Goal: Feedback & Contribution: Submit feedback/report problem

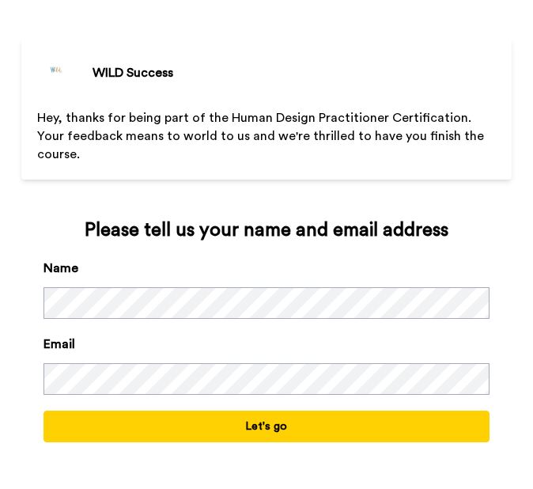
click at [266, 264] on div "Name" at bounding box center [267, 289] width 446 height 60
click at [299, 416] on button "Let's go" at bounding box center [267, 427] width 446 height 32
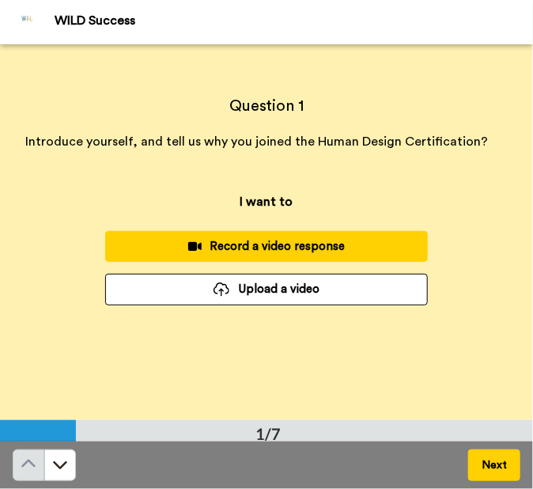
click at [174, 245] on div "Record a video response" at bounding box center [267, 246] width 298 height 17
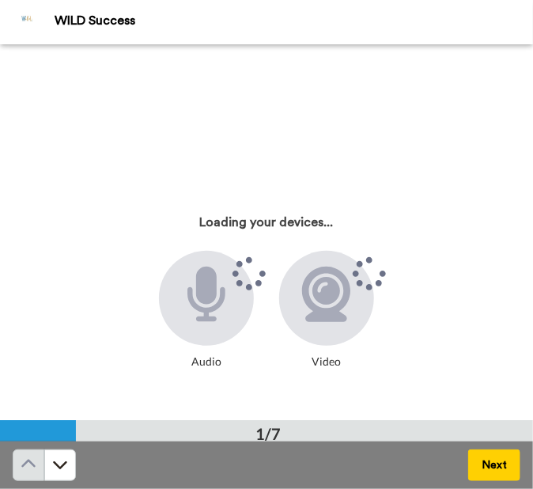
click at [360, 280] on icon at bounding box center [370, 273] width 47 height 47
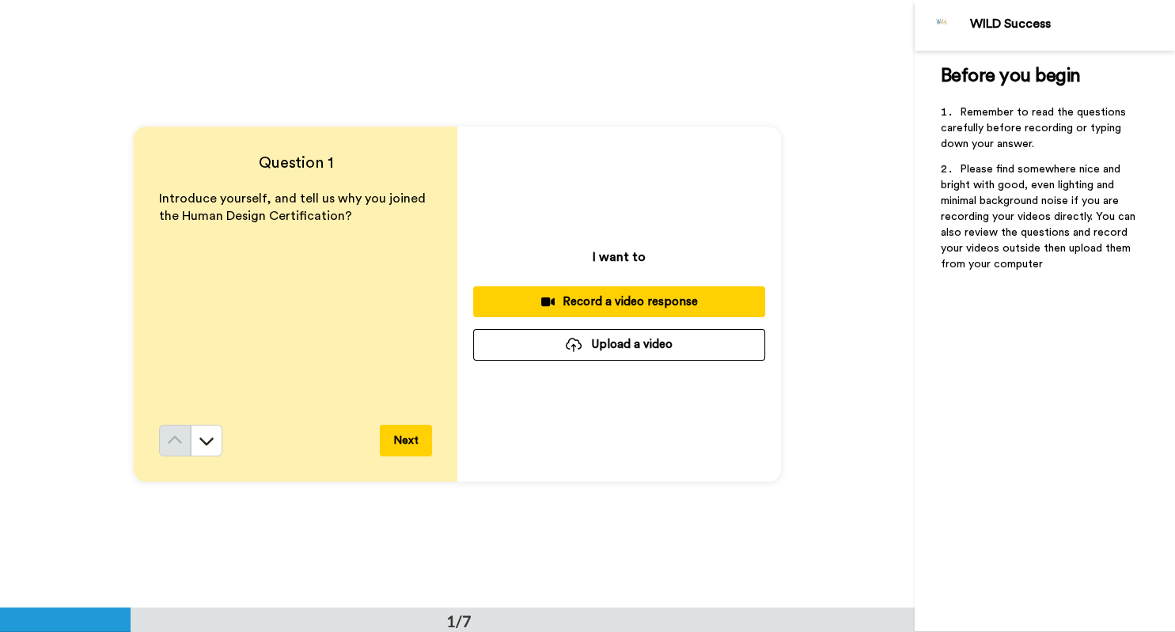
click at [404, 443] on button "Next" at bounding box center [406, 441] width 52 height 32
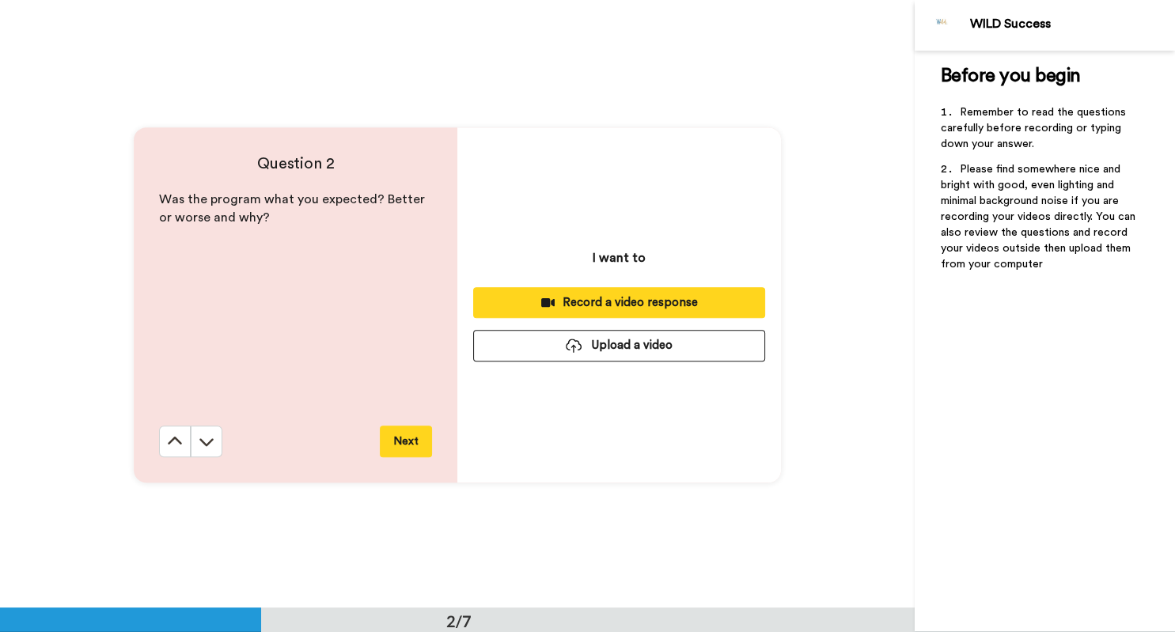
scroll to position [608, 0]
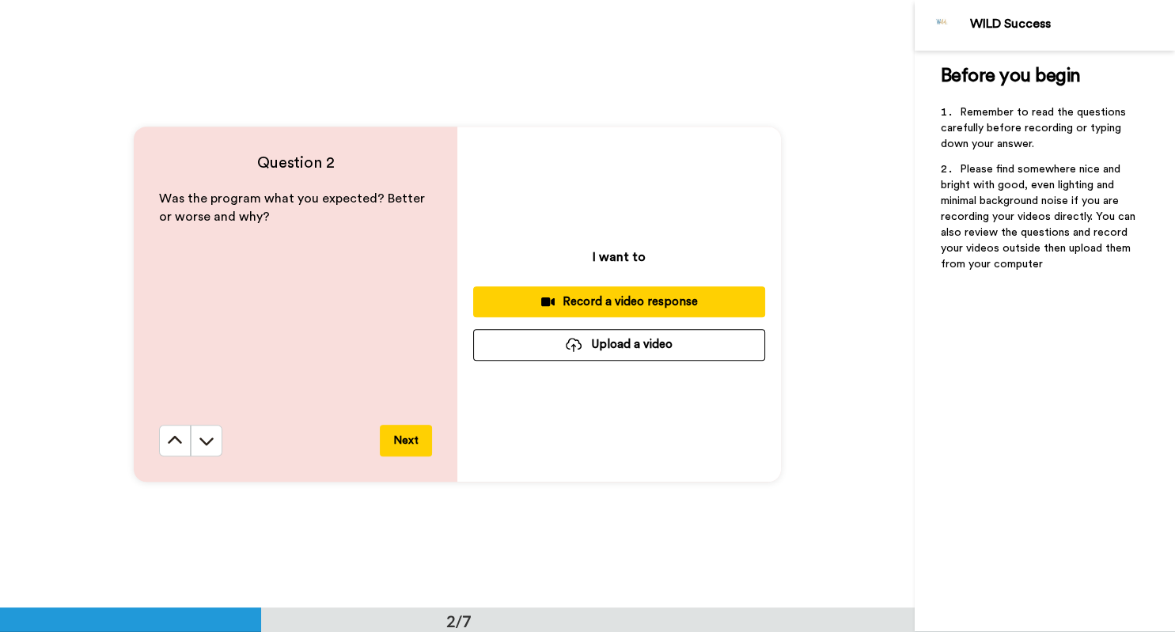
click at [218, 419] on div "Was the program what you expected? Better or worse and why?" at bounding box center [295, 307] width 273 height 235
click at [176, 429] on button at bounding box center [175, 441] width 32 height 32
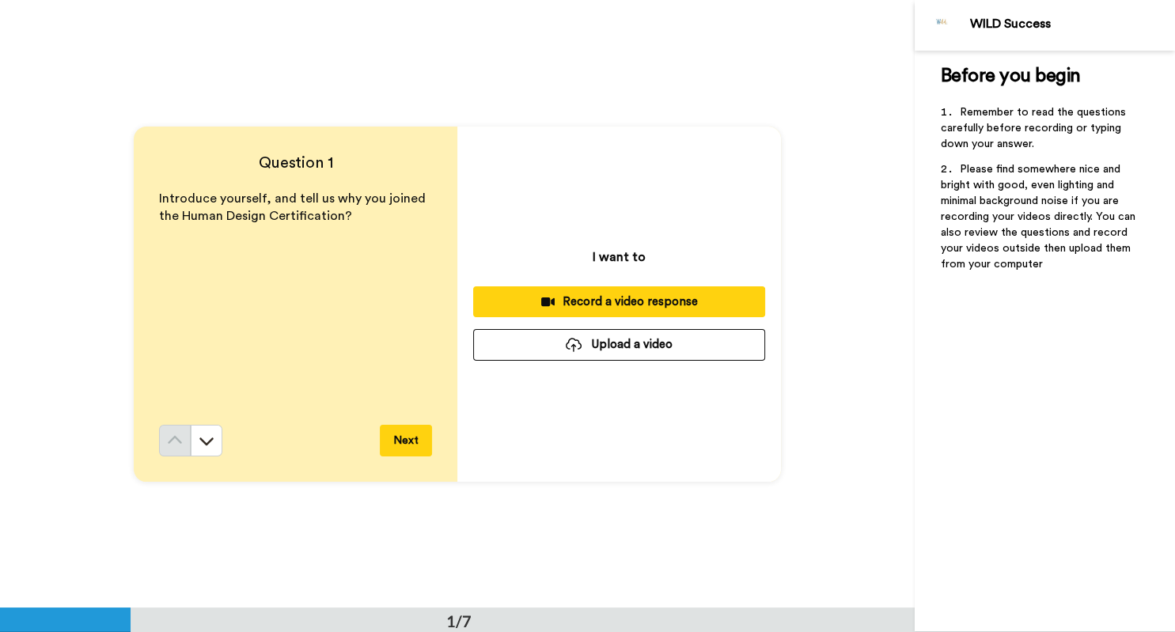
scroll to position [0, 0]
click at [214, 436] on icon at bounding box center [207, 441] width 16 height 16
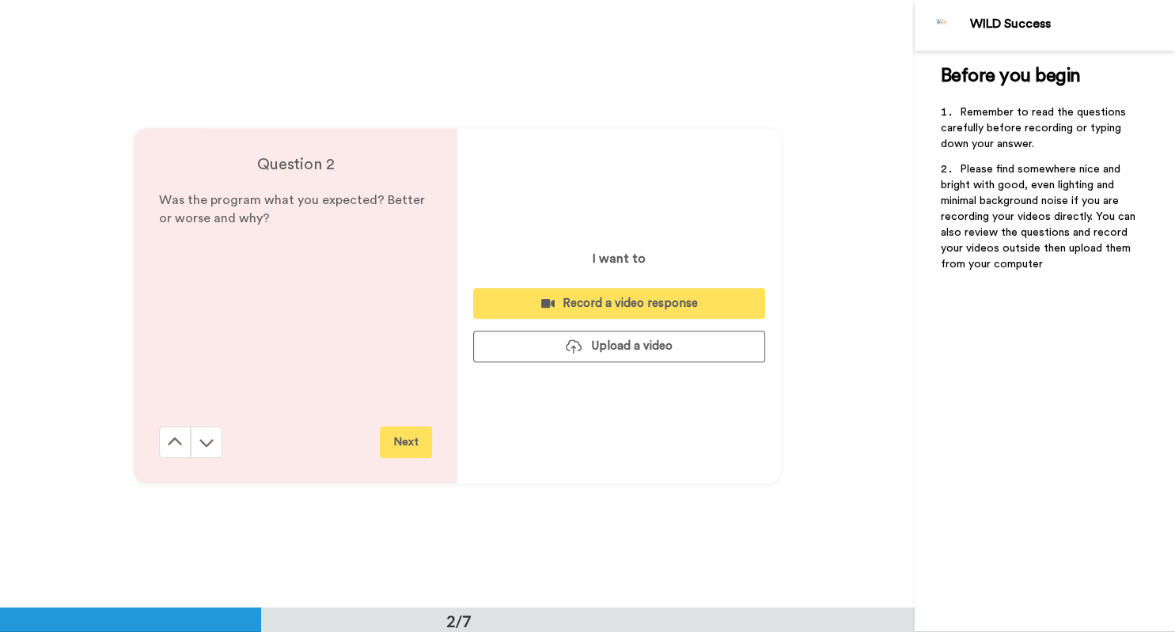
scroll to position [608, 0]
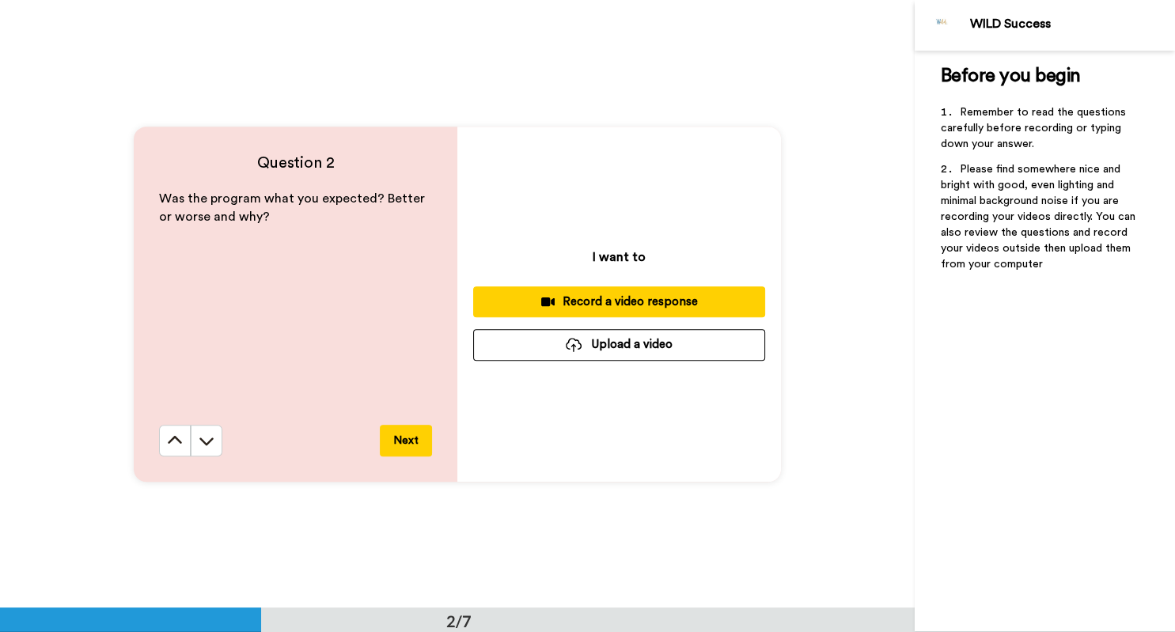
click at [230, 381] on div "Was the program what you expected? Better or worse and why?" at bounding box center [295, 307] width 273 height 235
click at [207, 442] on icon at bounding box center [207, 441] width 16 height 16
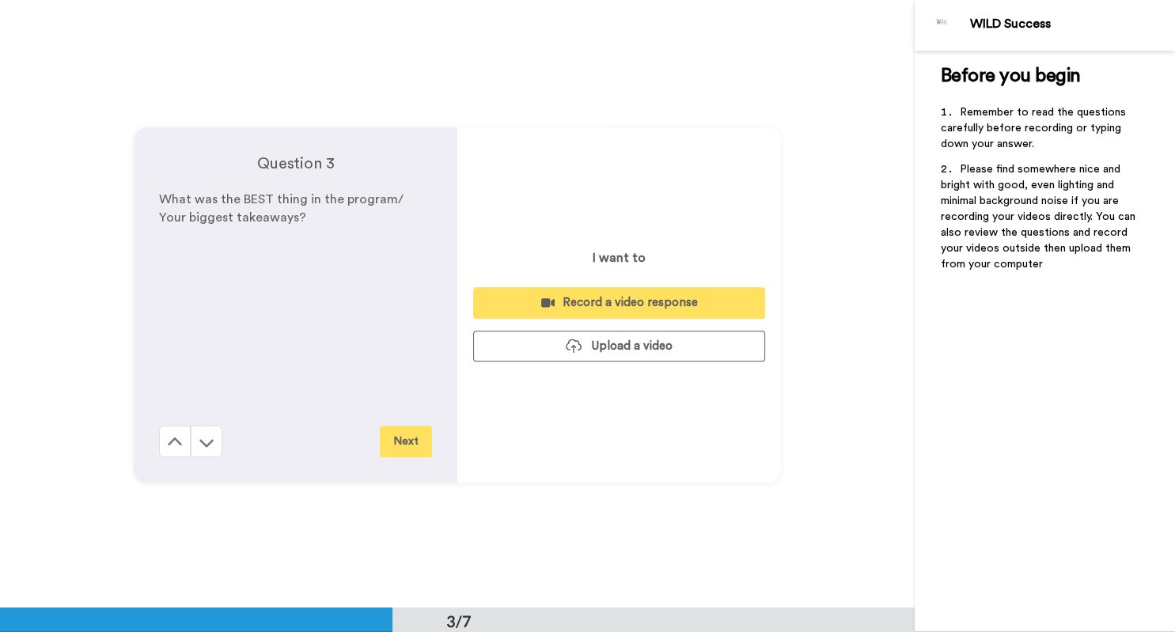
scroll to position [1216, 0]
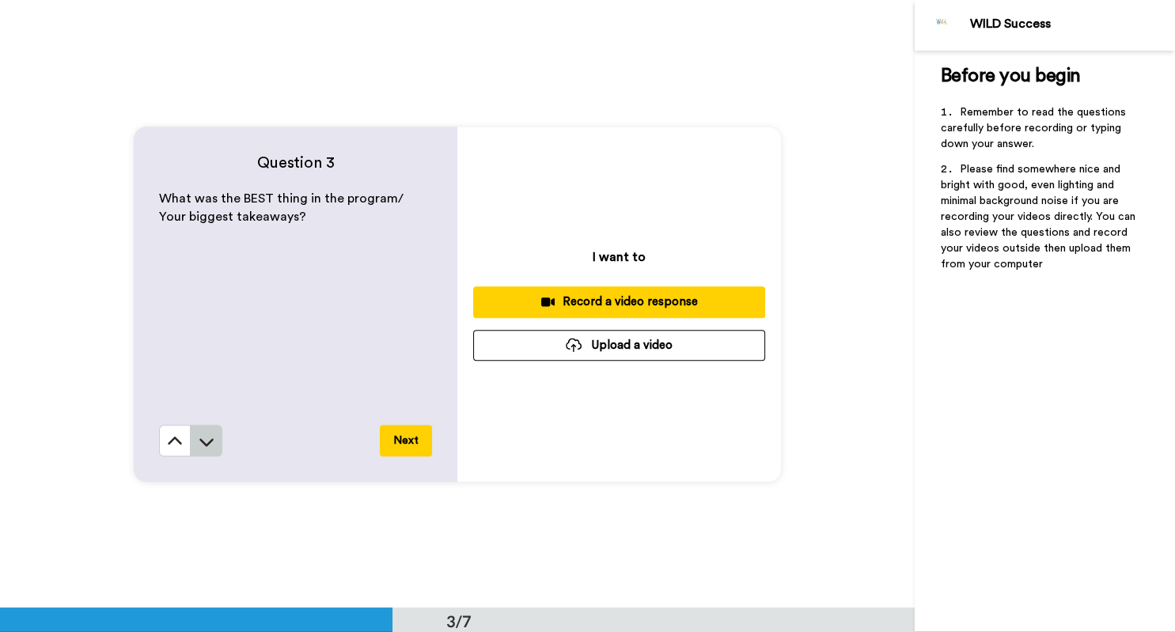
click at [200, 437] on icon at bounding box center [207, 442] width 16 height 16
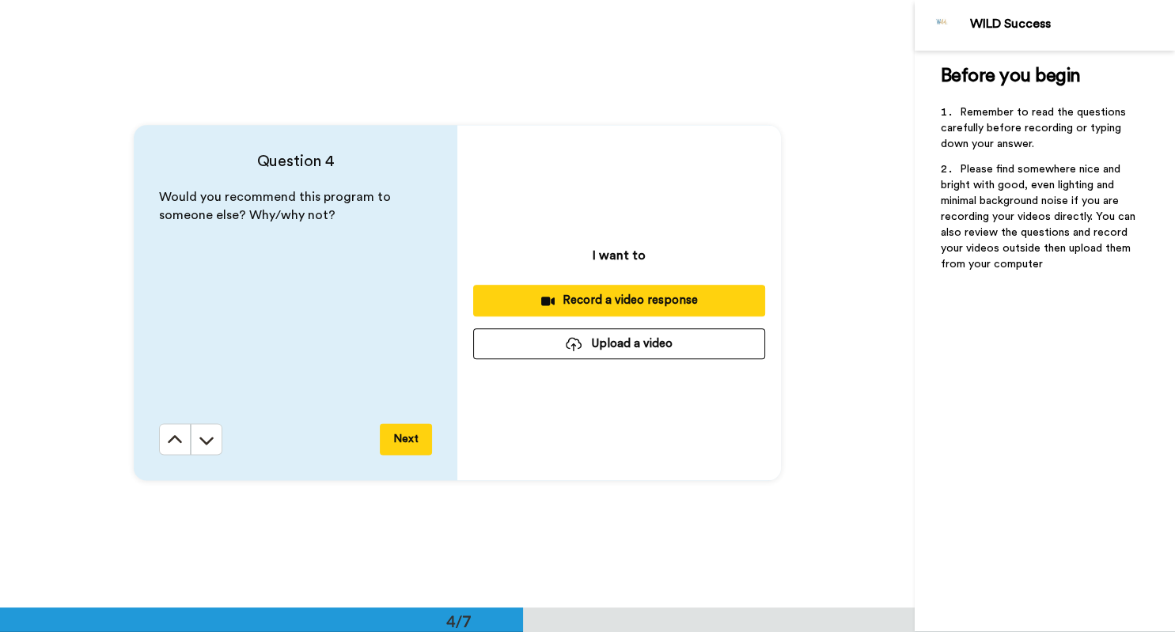
scroll to position [1824, 0]
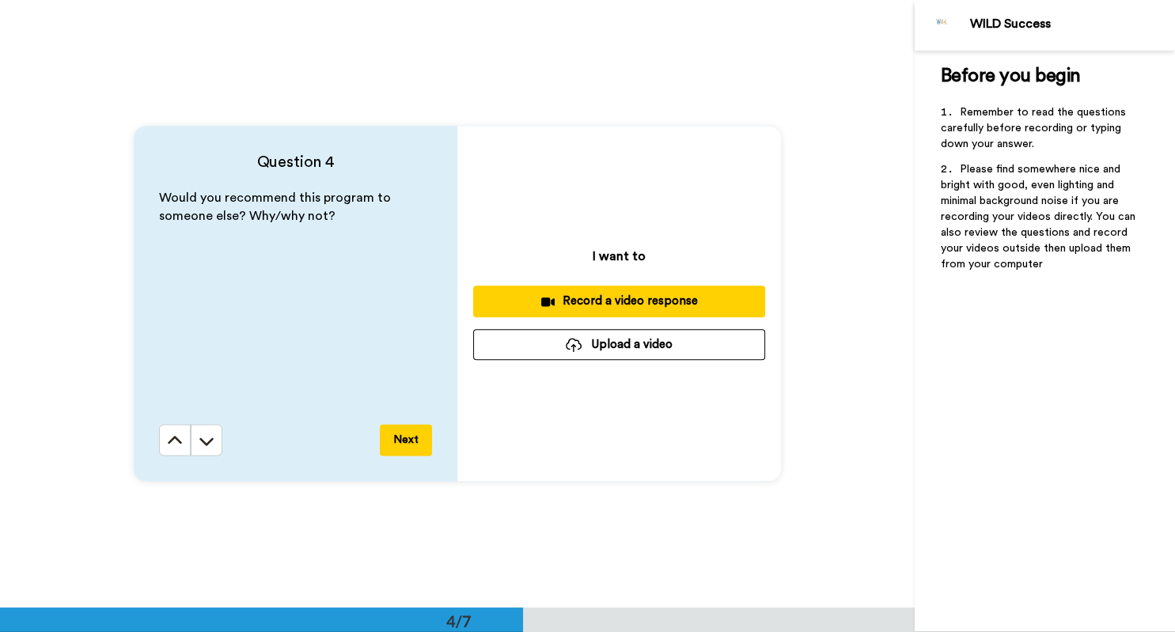
click at [533, 305] on div "Record a video response" at bounding box center [619, 301] width 267 height 17
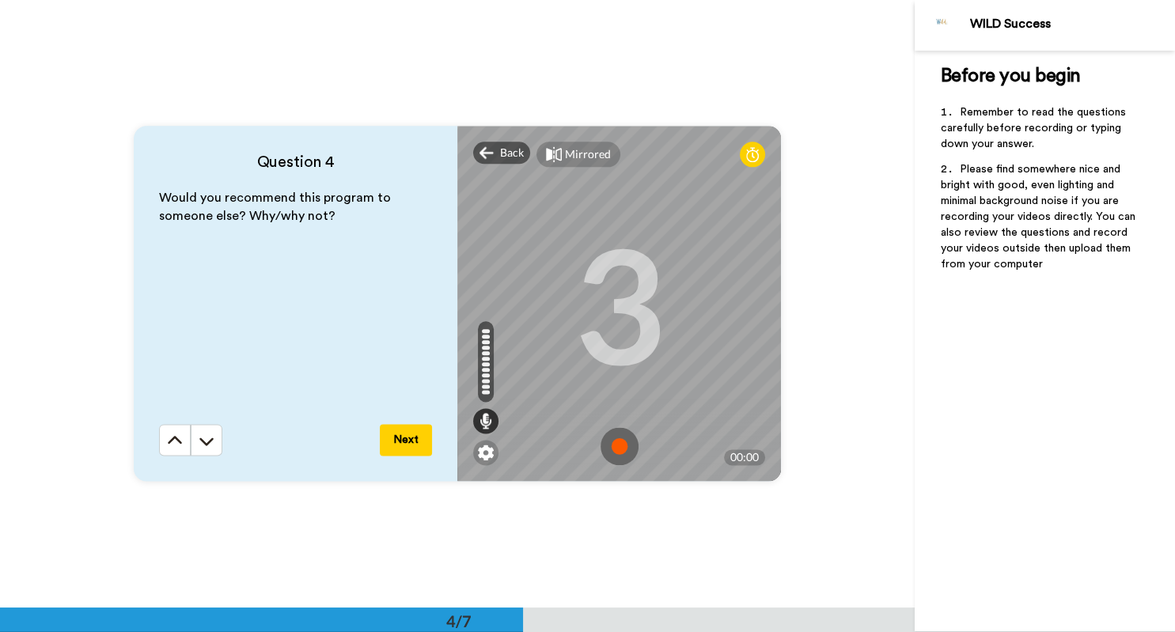
click at [533, 445] on img at bounding box center [620, 446] width 38 height 38
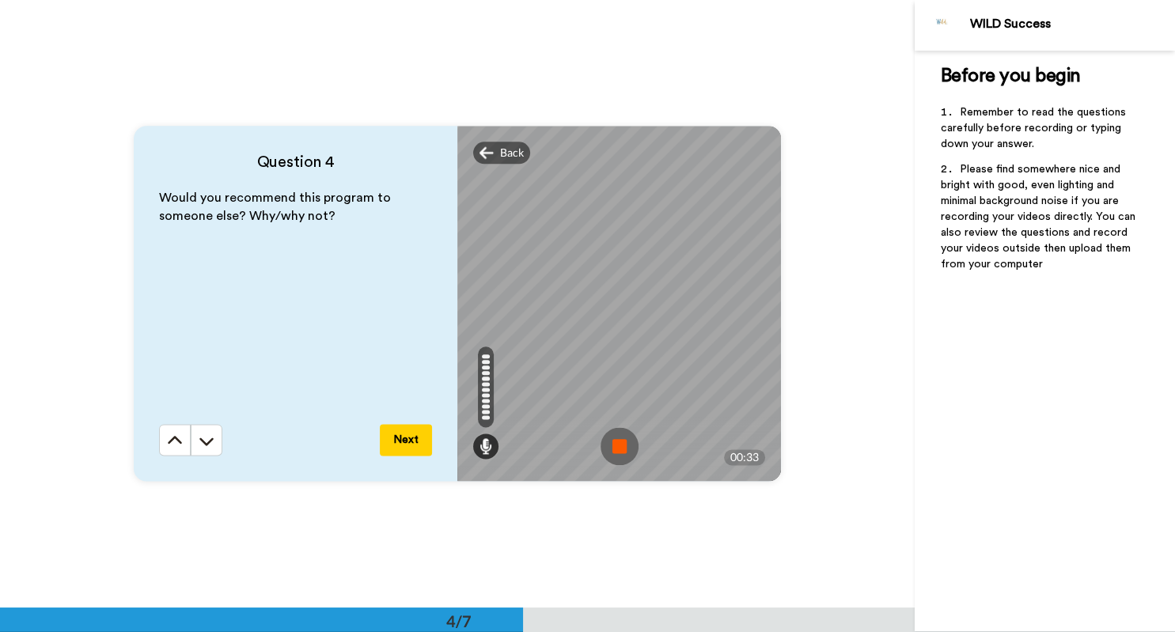
click at [533, 446] on img at bounding box center [620, 446] width 38 height 38
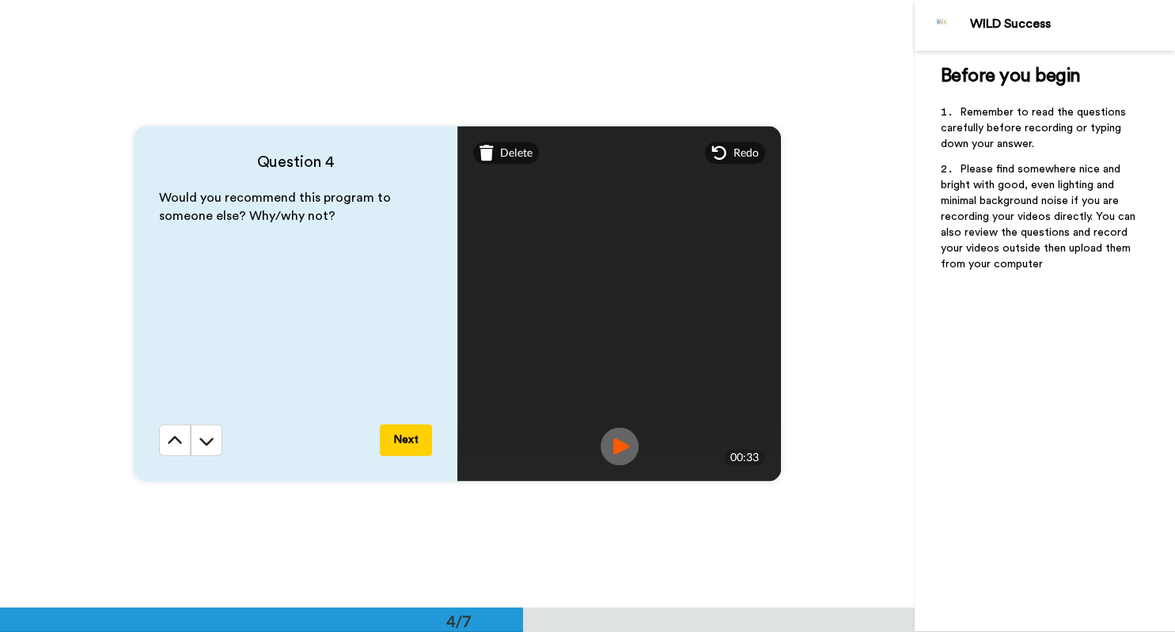
click at [399, 447] on button "Next" at bounding box center [406, 440] width 52 height 32
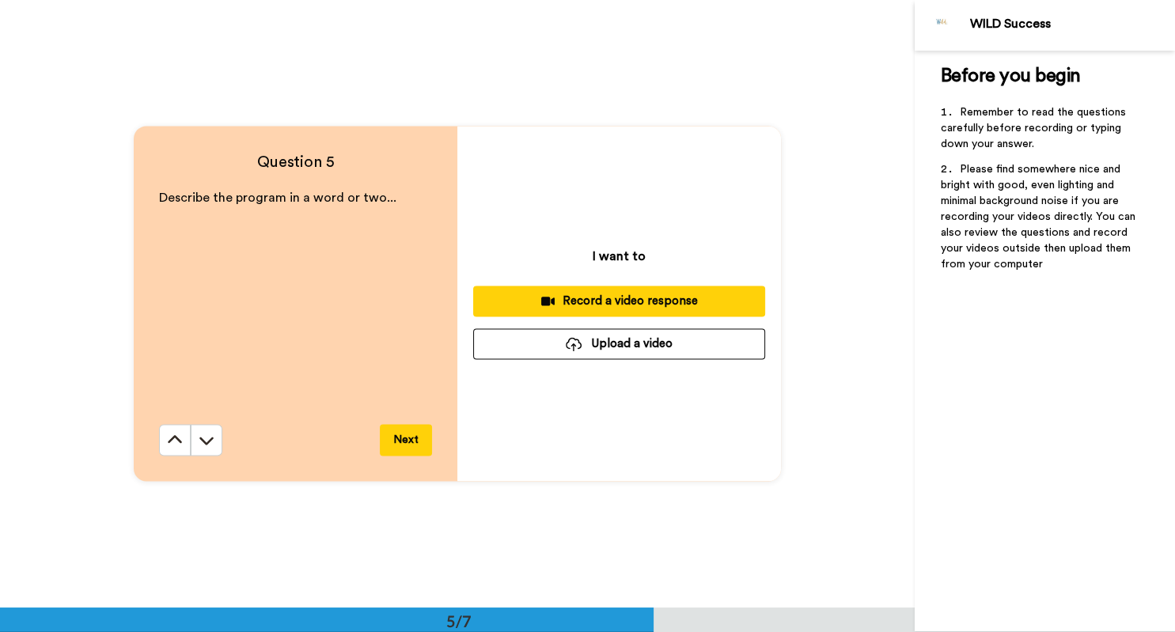
scroll to position [2432, 0]
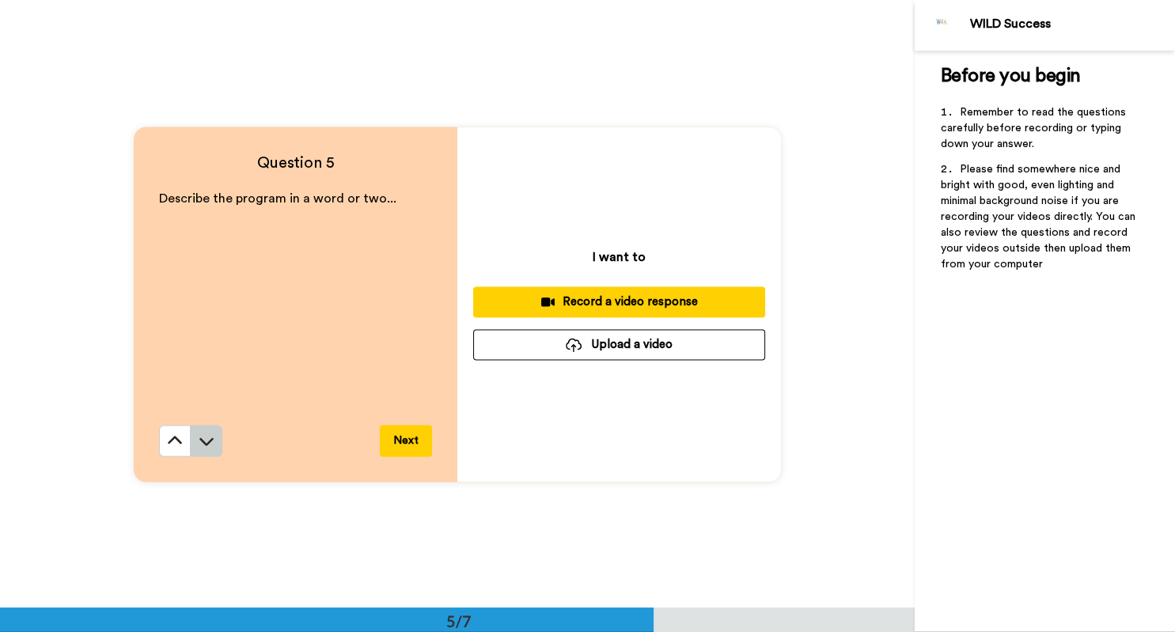
click at [217, 445] on button at bounding box center [207, 441] width 32 height 32
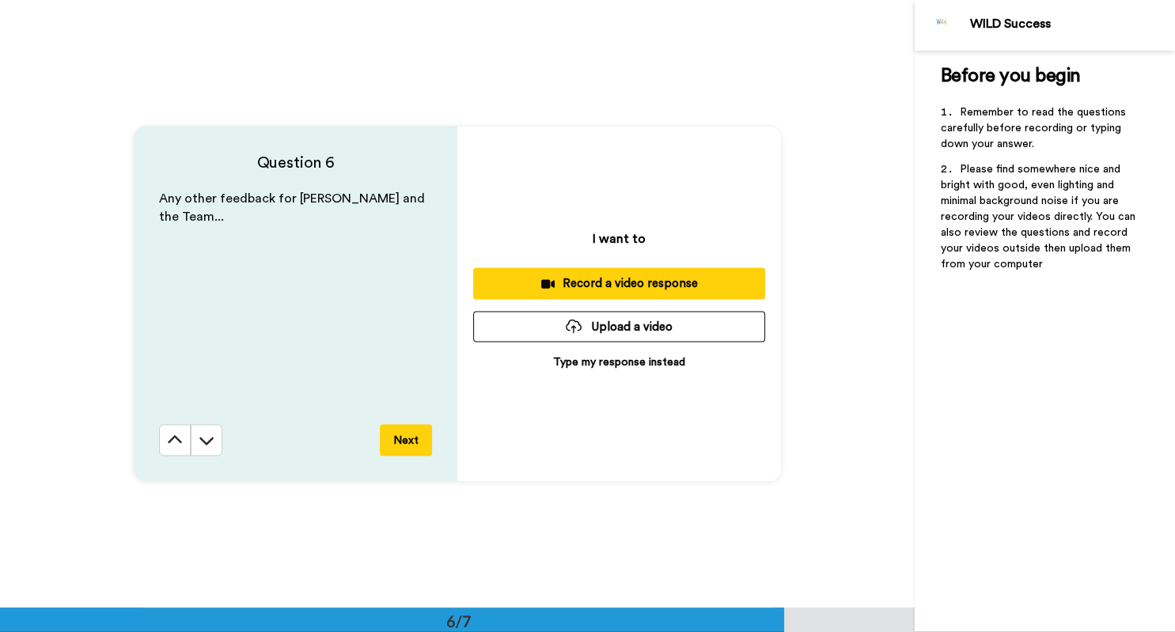
scroll to position [3042, 0]
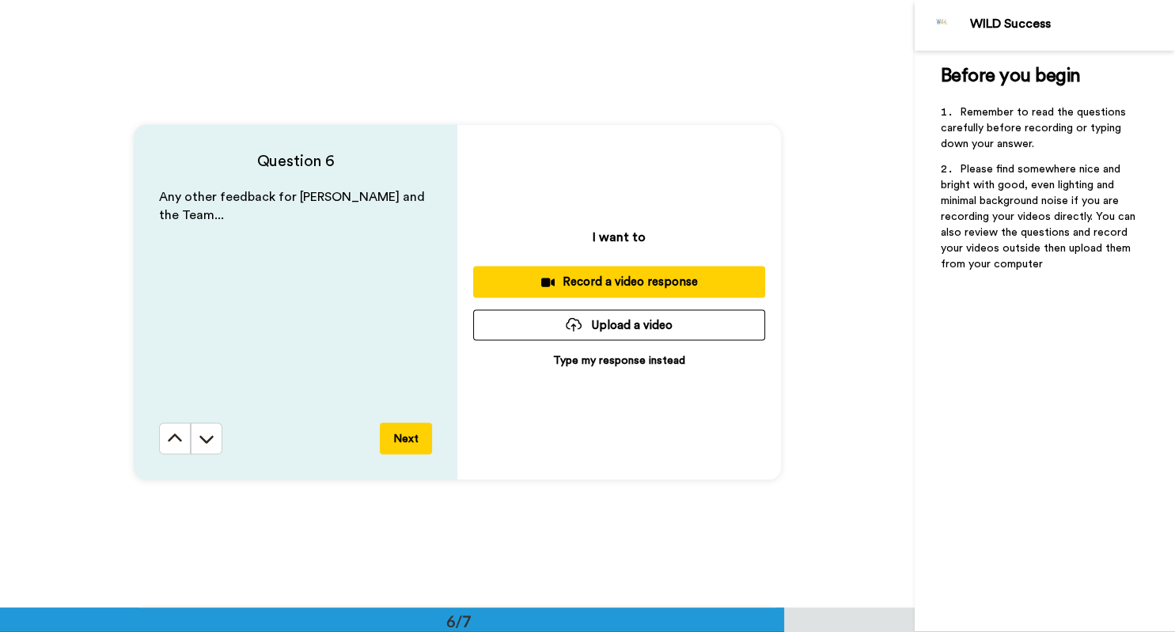
click at [404, 435] on button "Next" at bounding box center [406, 439] width 52 height 32
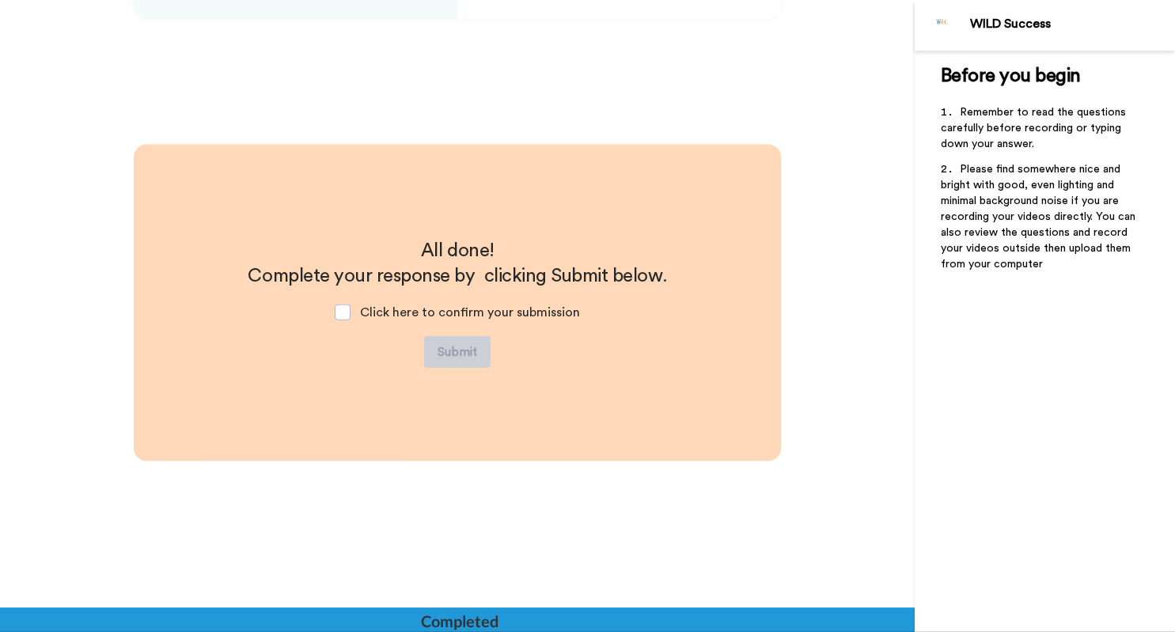
scroll to position [3504, 0]
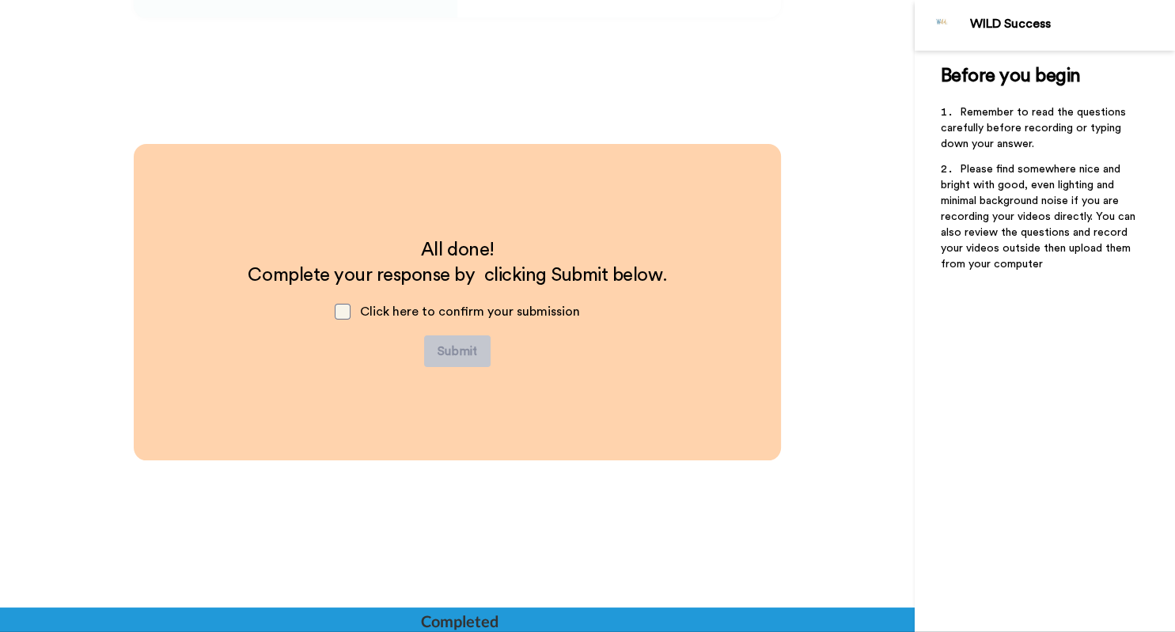
click at [340, 318] on span at bounding box center [343, 312] width 16 height 16
click at [455, 370] on div "All done! Complete your response by clicking Submit below. Click here to confir…" at bounding box center [457, 302] width 647 height 317
click at [461, 354] on button "Submit" at bounding box center [457, 352] width 66 height 32
